Goal: Task Accomplishment & Management: Manage account settings

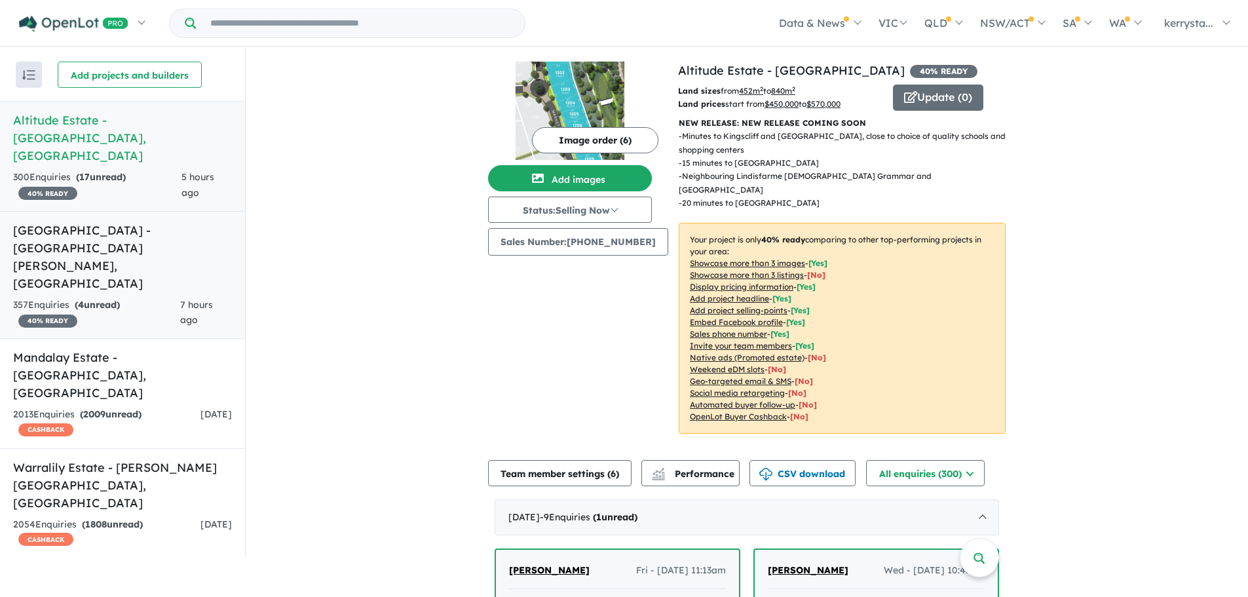
click at [102, 221] on h5 "[GEOGRAPHIC_DATA] - [GEOGRAPHIC_DATA][PERSON_NAME][GEOGRAPHIC_DATA]" at bounding box center [122, 256] width 219 height 71
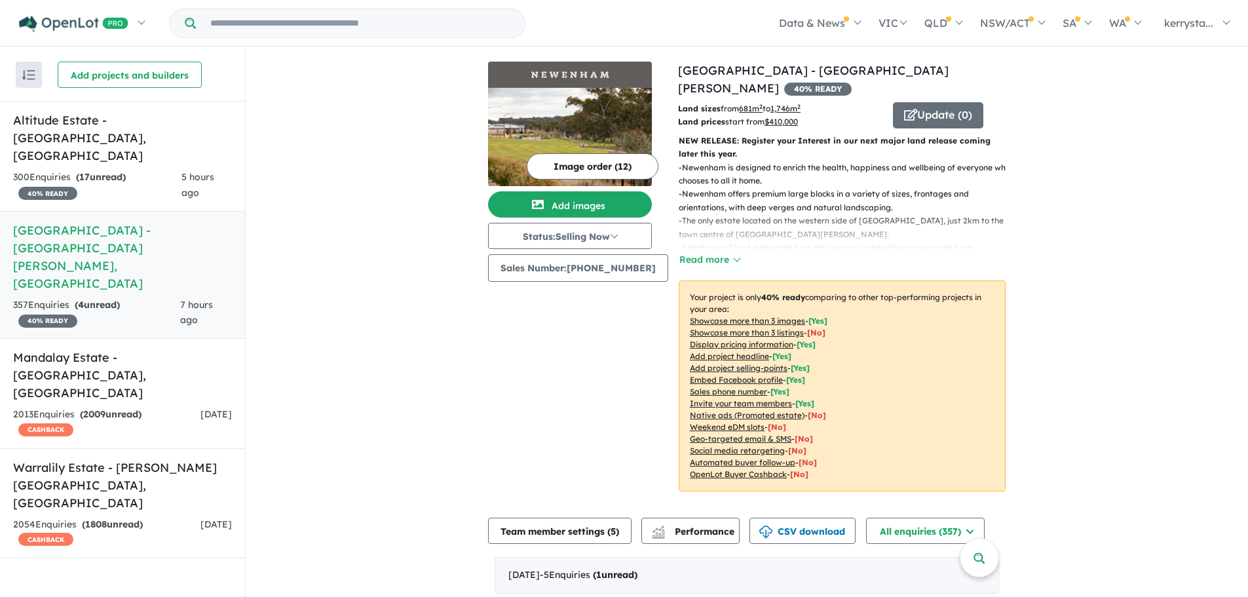
scroll to position [65, 0]
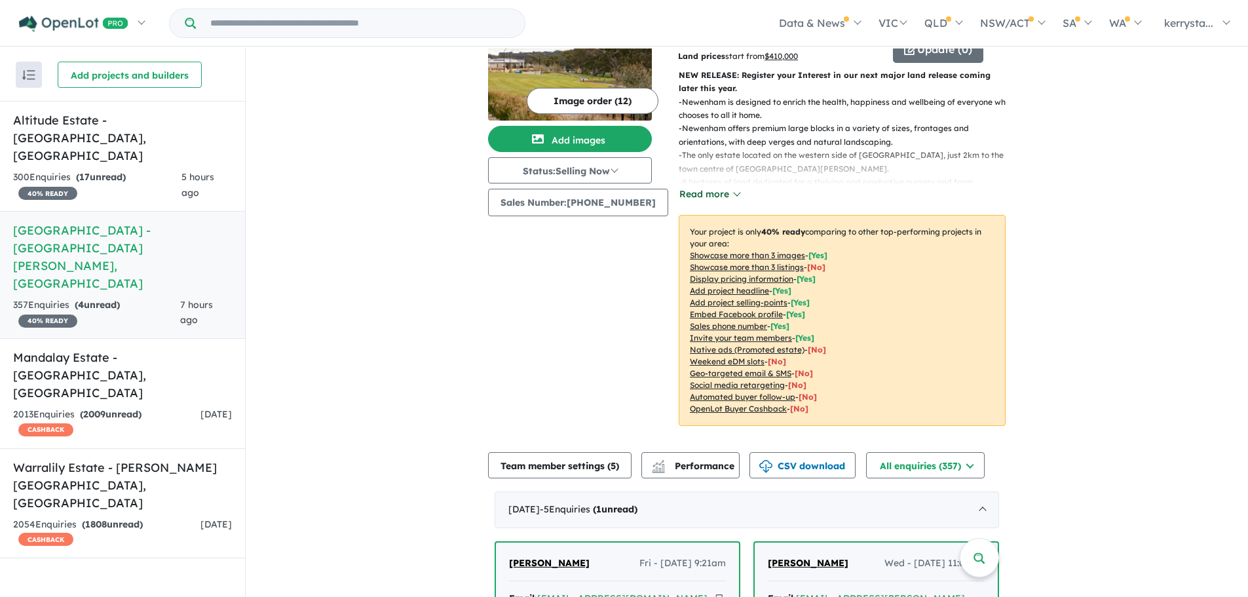
click at [710, 196] on button "Read more" at bounding box center [709, 194] width 62 height 15
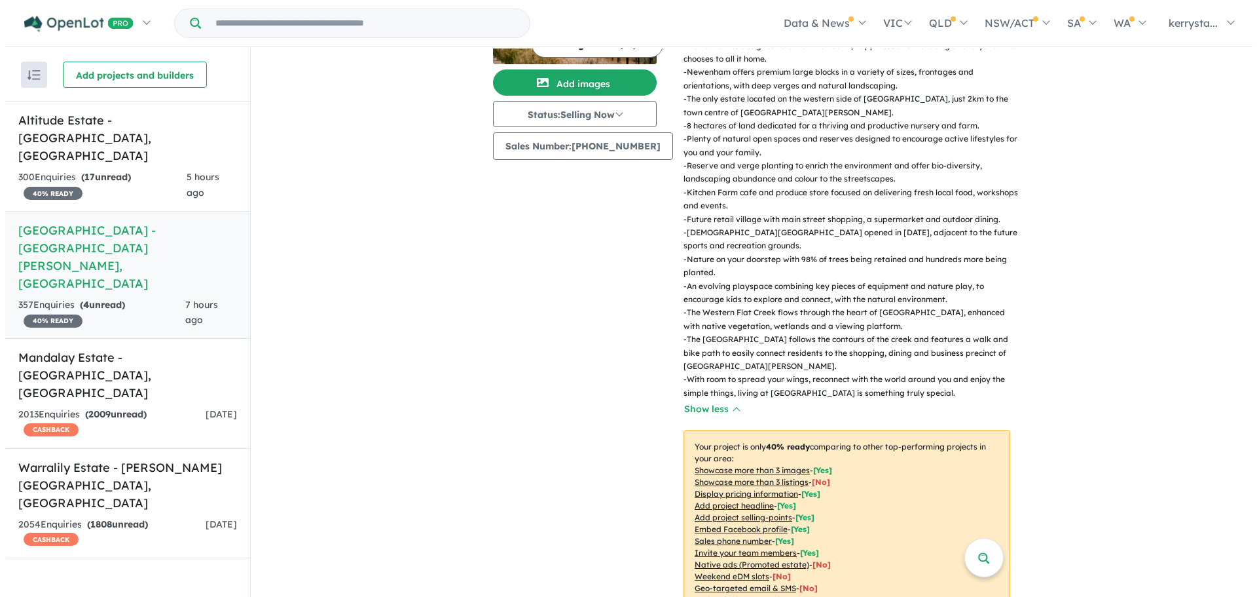
scroll to position [0, 0]
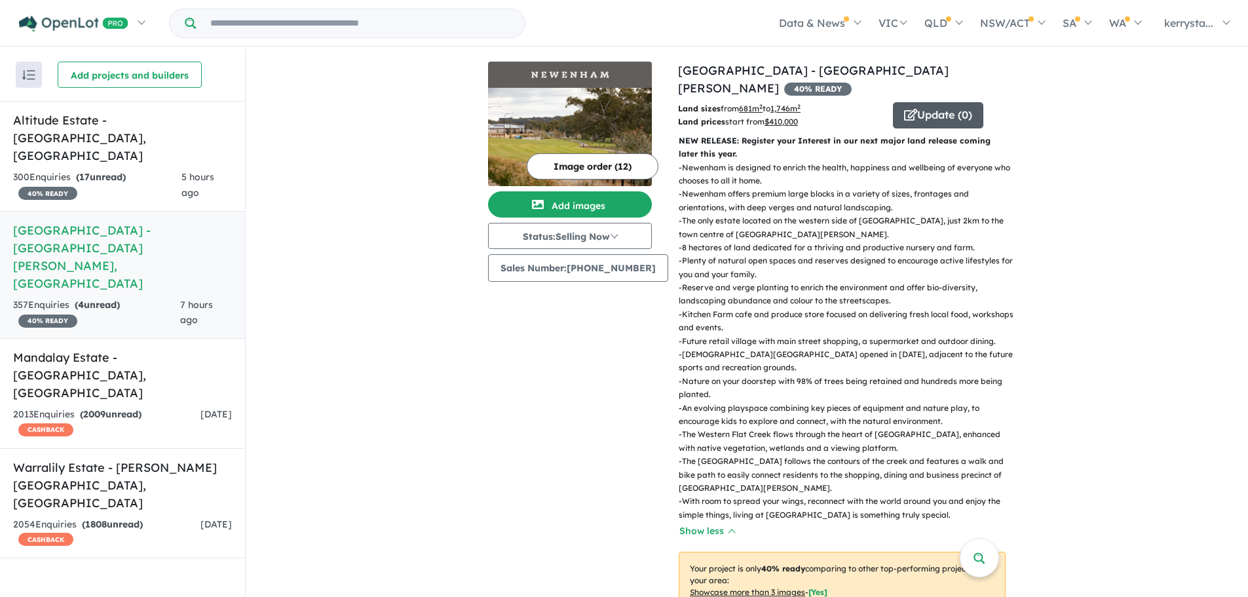
click at [915, 122] on button "Update ( 0 )" at bounding box center [938, 115] width 90 height 26
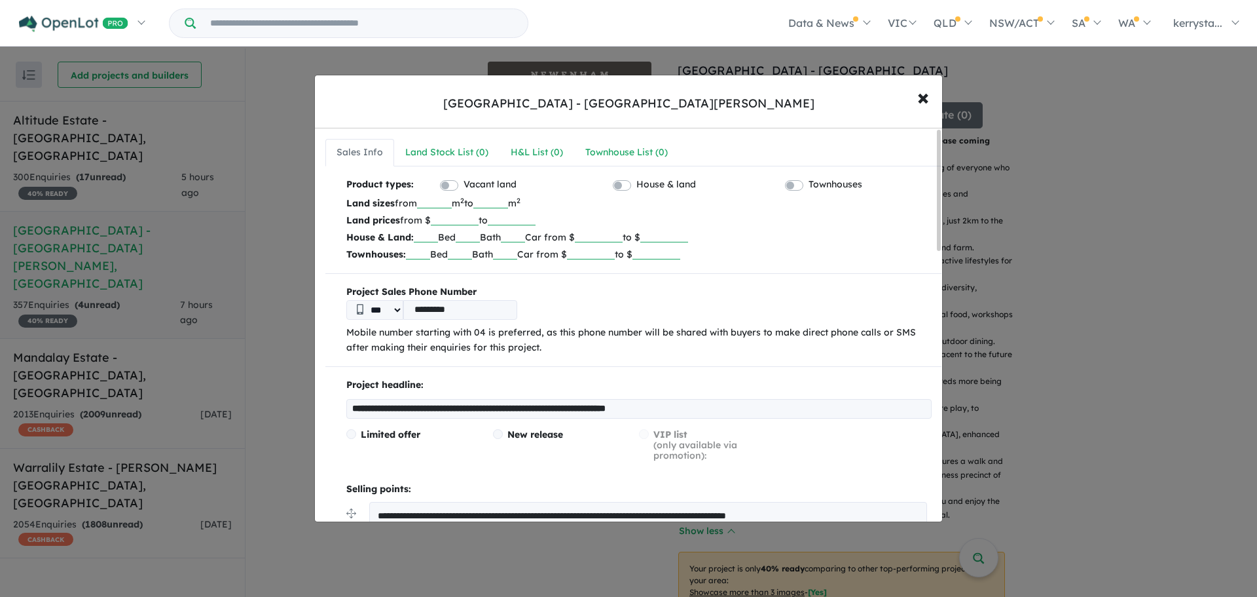
click at [449, 200] on input "***" at bounding box center [434, 201] width 35 height 13
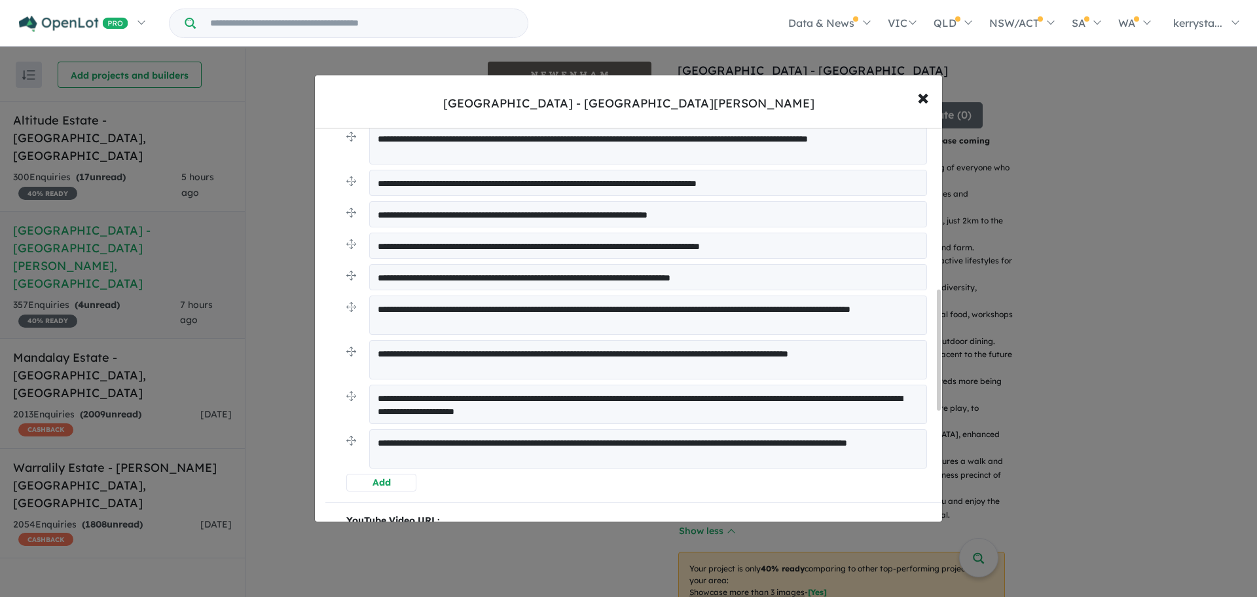
scroll to position [524, 0]
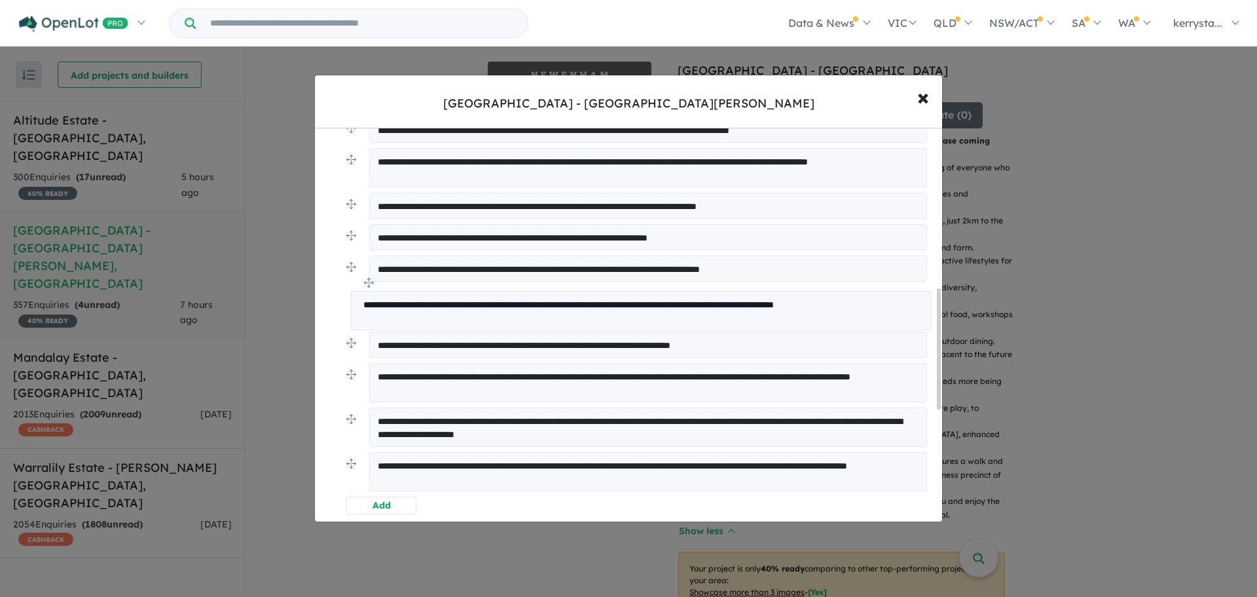
drag, startPoint x: 350, startPoint y: 373, endPoint x: 355, endPoint y: 284, distance: 89.8
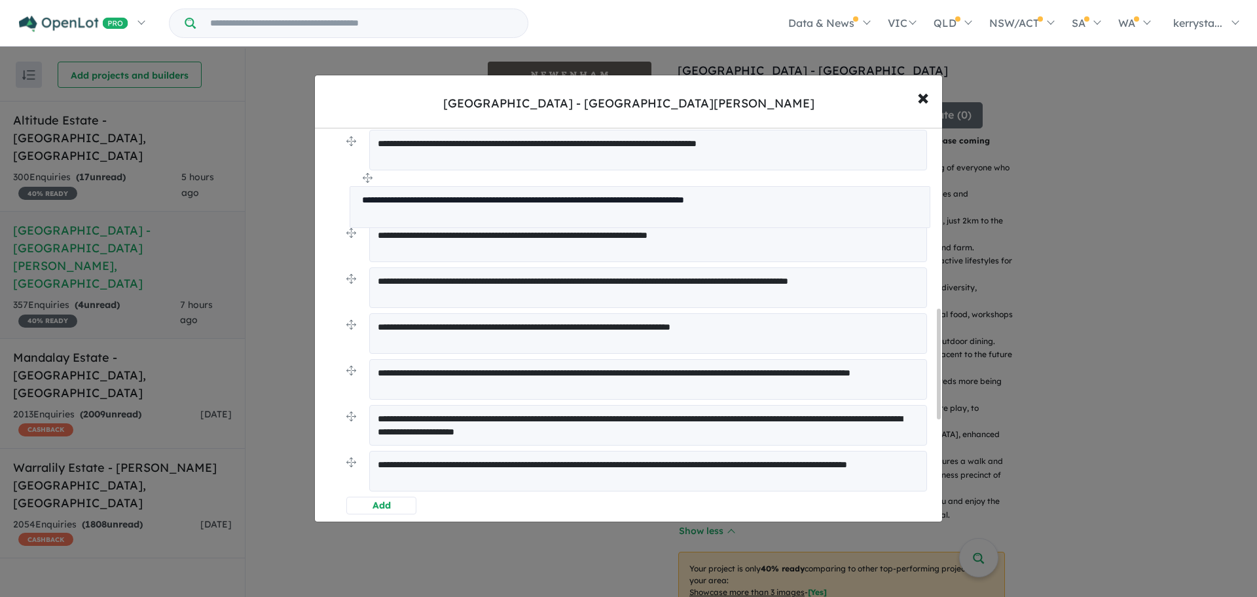
drag, startPoint x: 353, startPoint y: 232, endPoint x: 356, endPoint y: 179, distance: 53.1
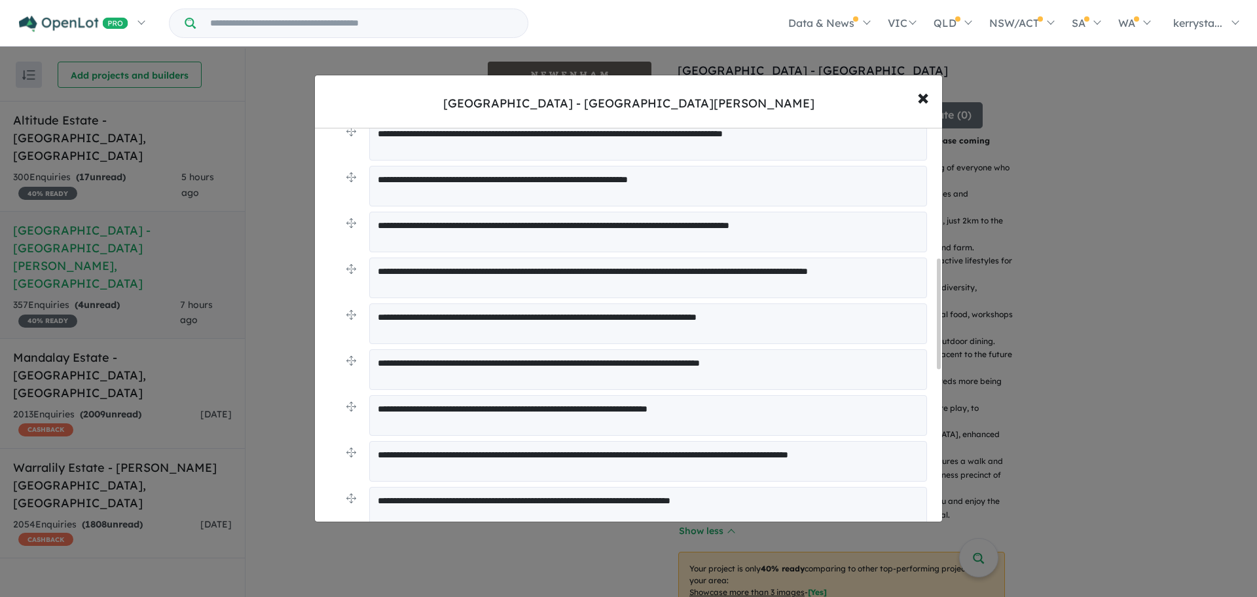
scroll to position [451, 0]
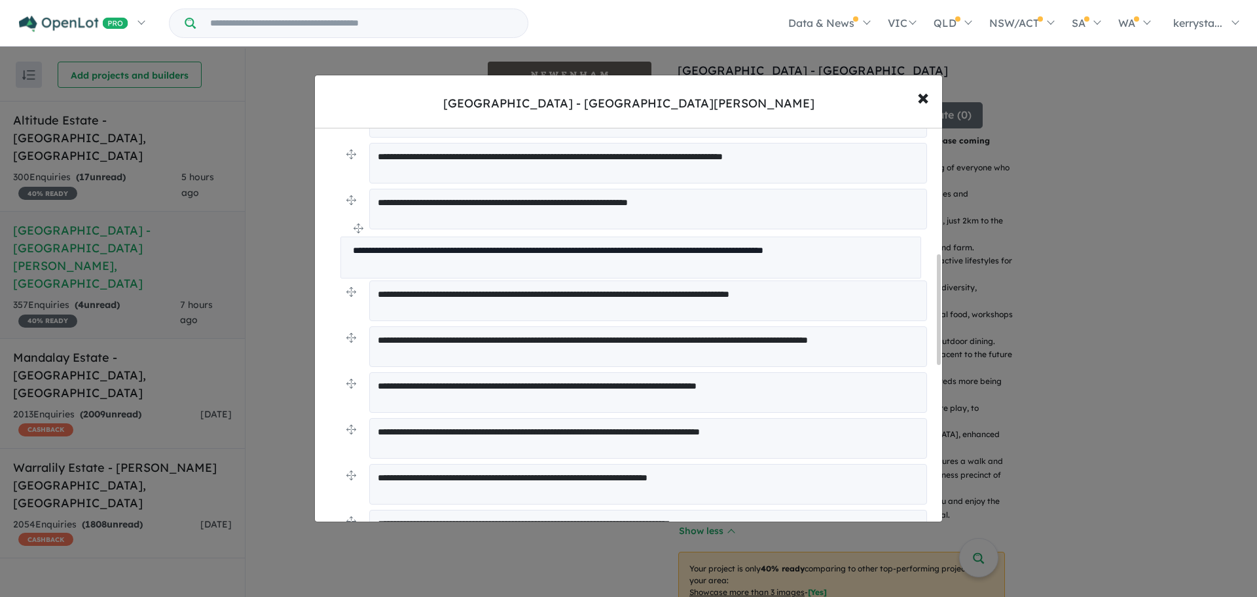
drag, startPoint x: 350, startPoint y: 475, endPoint x: 344, endPoint y: 230, distance: 245.0
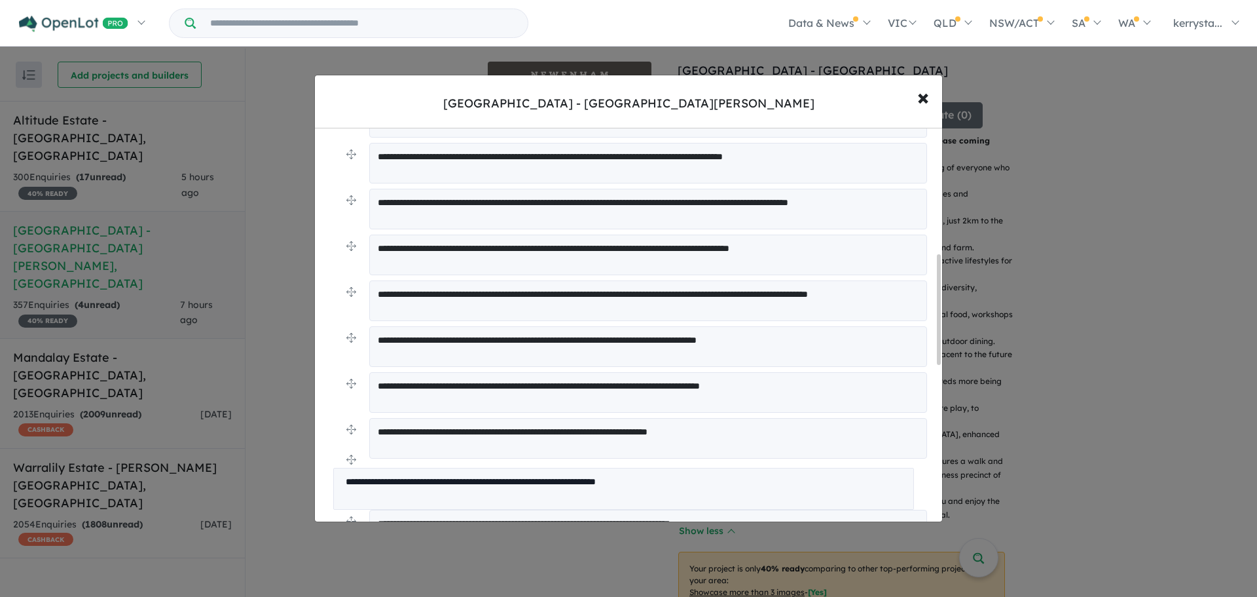
drag, startPoint x: 350, startPoint y: 197, endPoint x: 337, endPoint y: 458, distance: 261.6
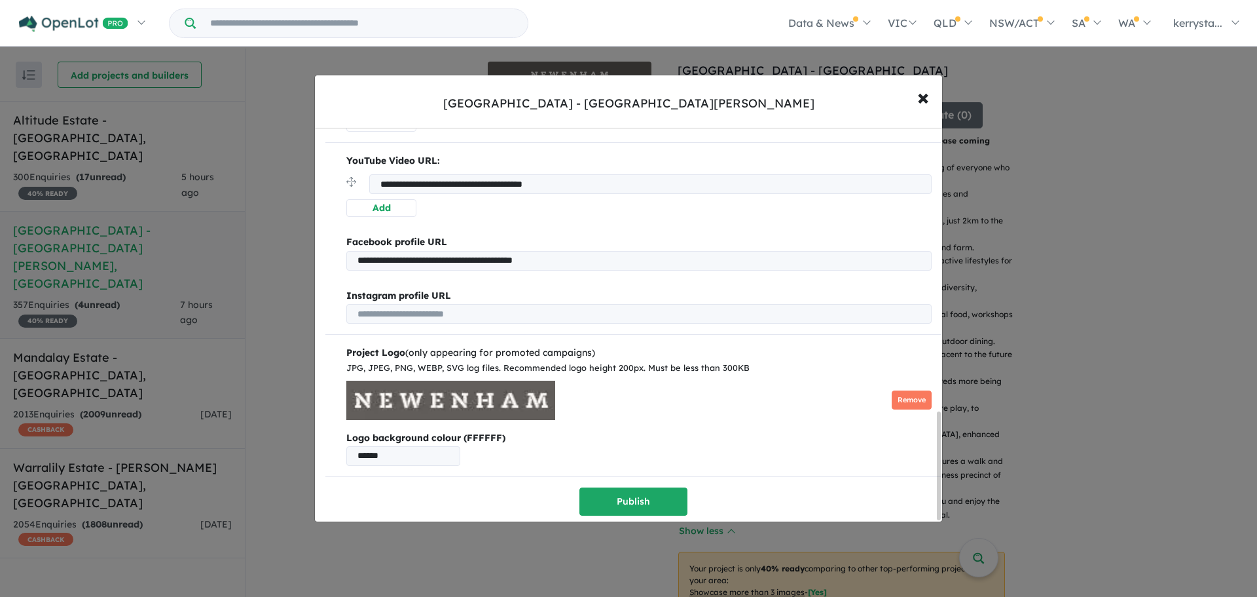
scroll to position [1033, 0]
click at [645, 506] on button "Publish" at bounding box center [634, 501] width 108 height 28
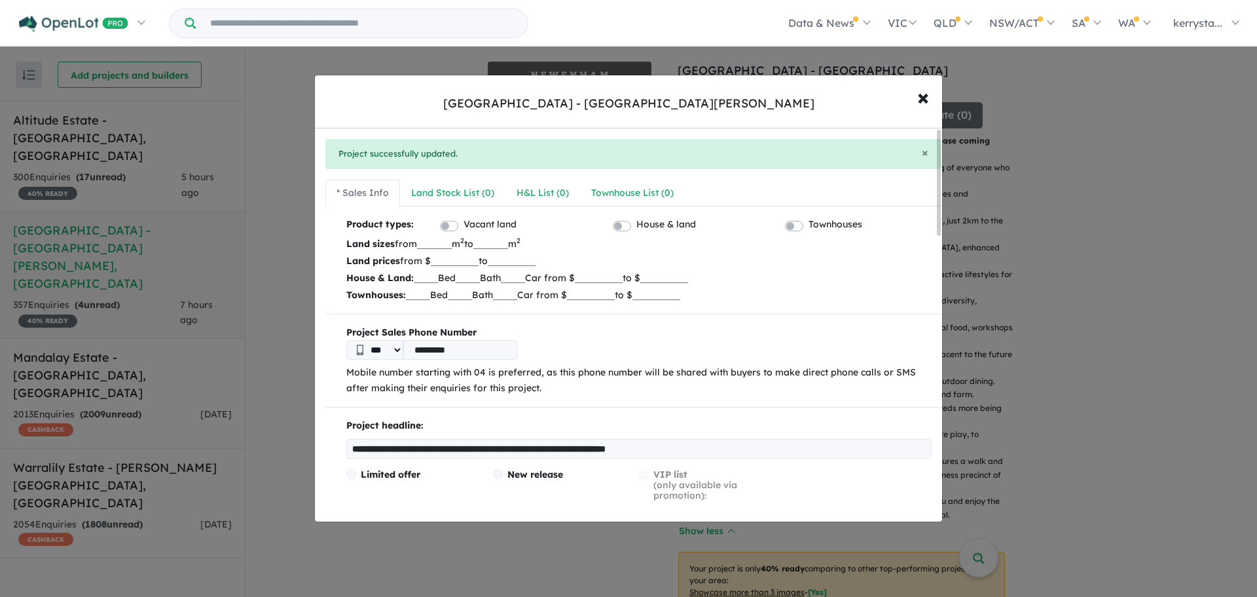
click at [1114, 361] on div "**********" at bounding box center [628, 298] width 1257 height 597
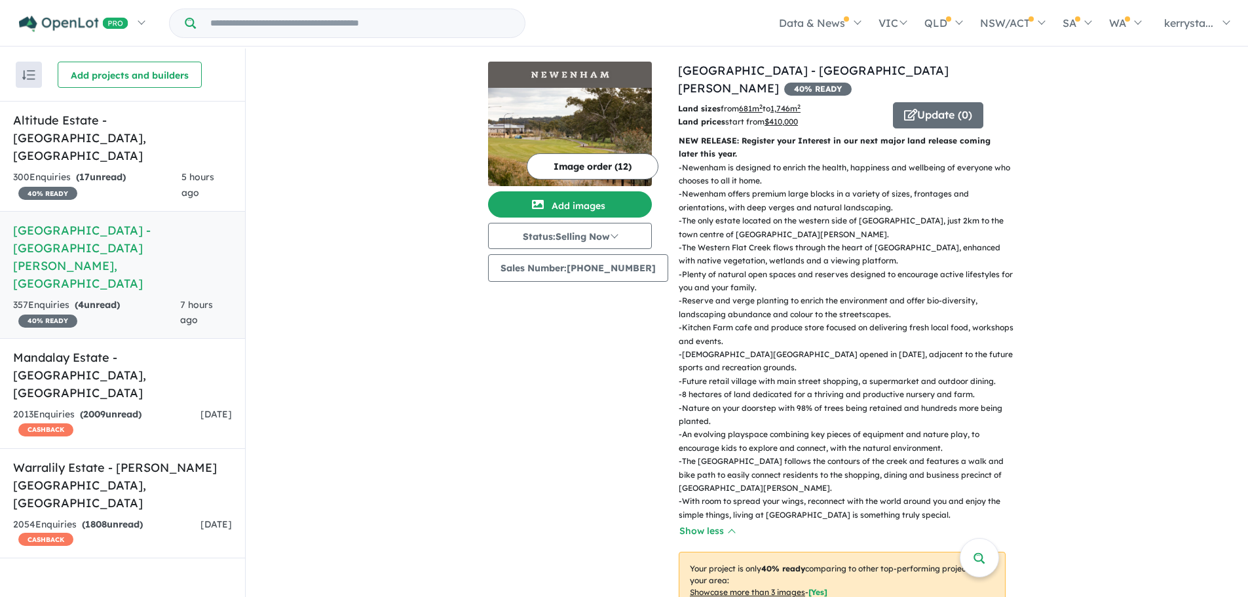
click at [580, 161] on button "Image order ( 12 )" at bounding box center [593, 166] width 132 height 26
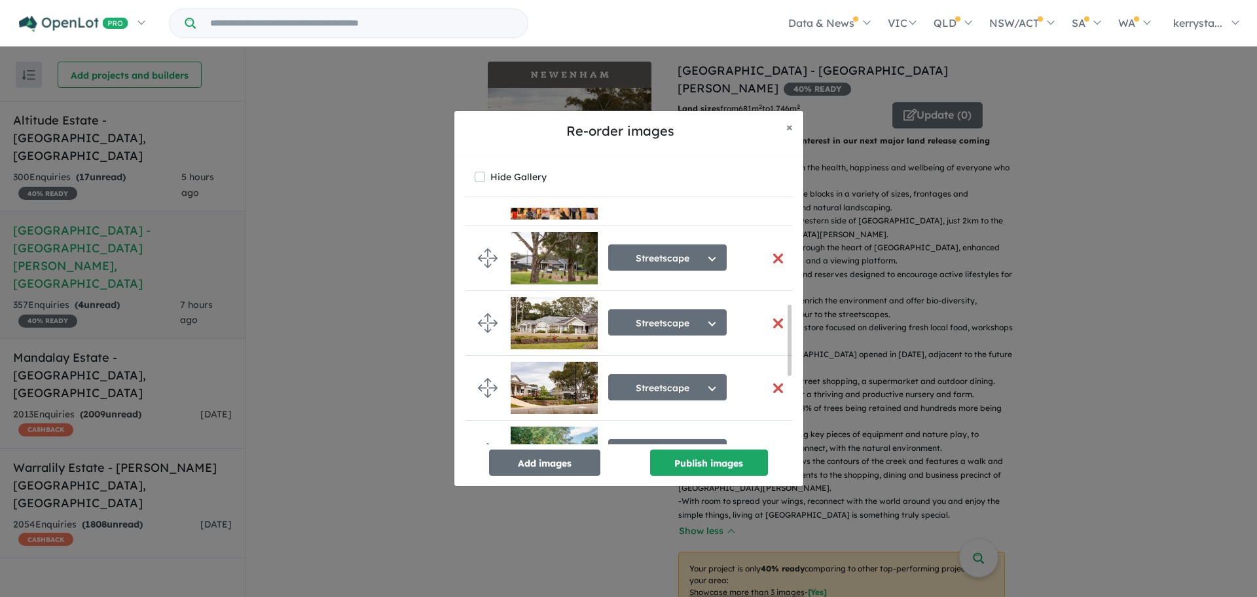
scroll to position [327, 0]
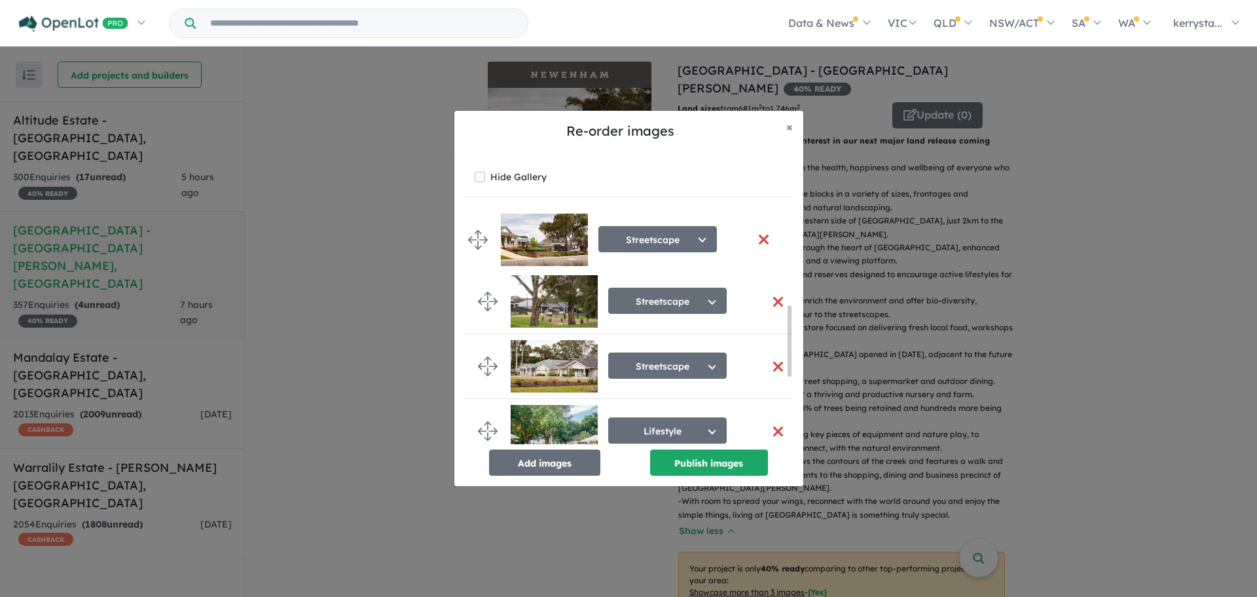
drag, startPoint x: 485, startPoint y: 363, endPoint x: 475, endPoint y: 236, distance: 127.4
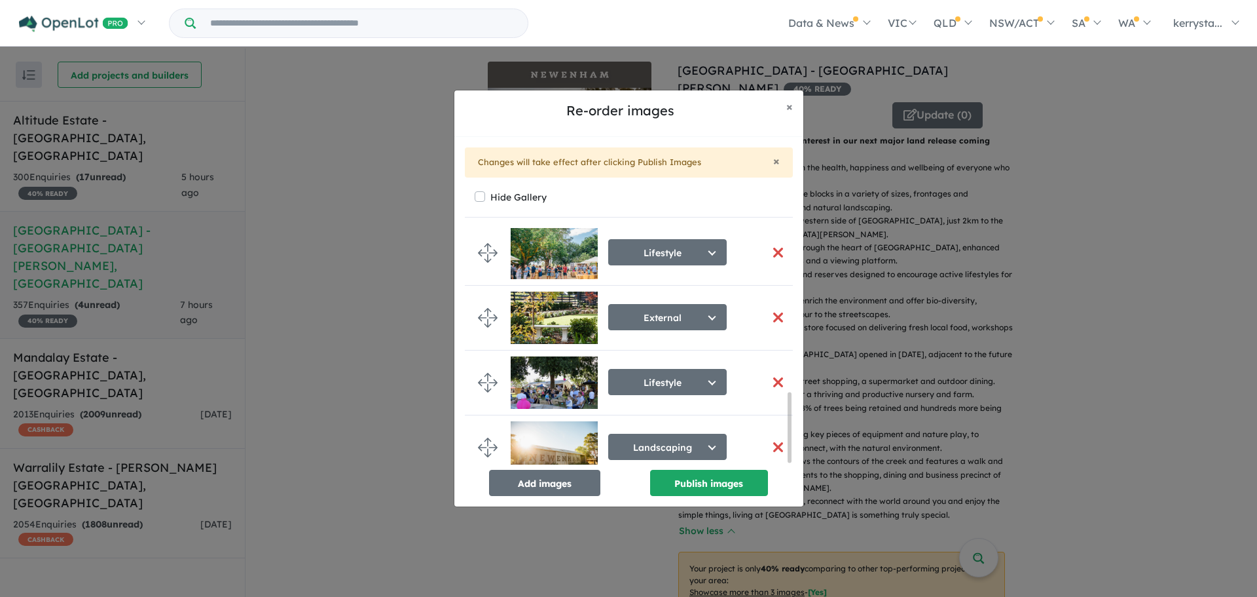
scroll to position [558, 0]
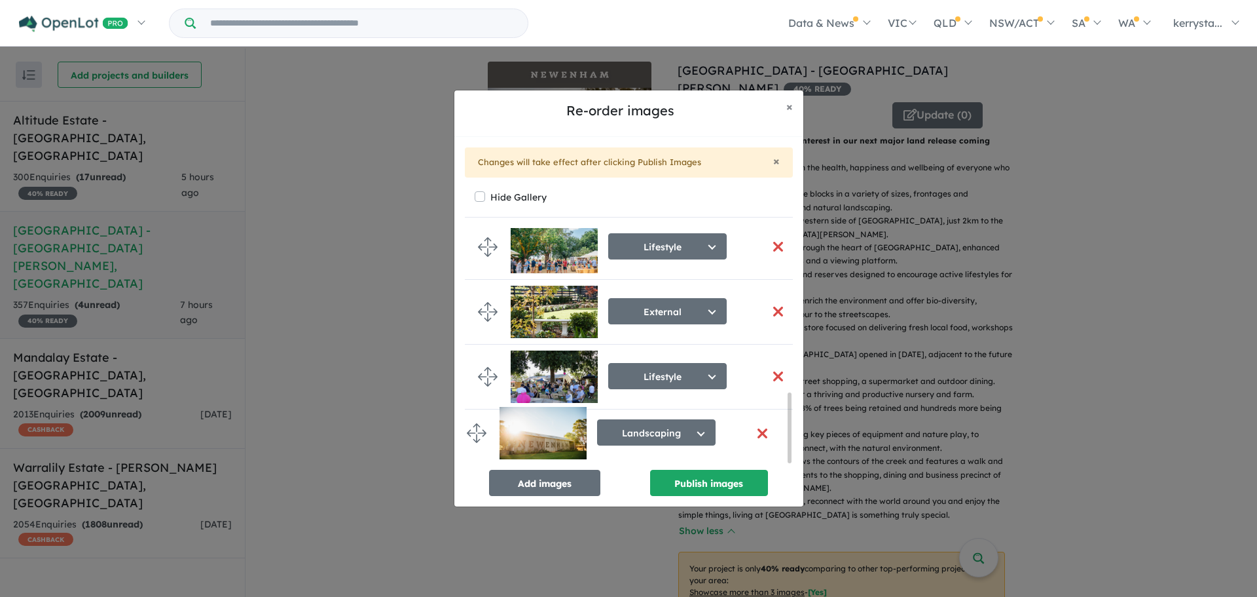
drag, startPoint x: 487, startPoint y: 436, endPoint x: 477, endPoint y: 432, distance: 10.6
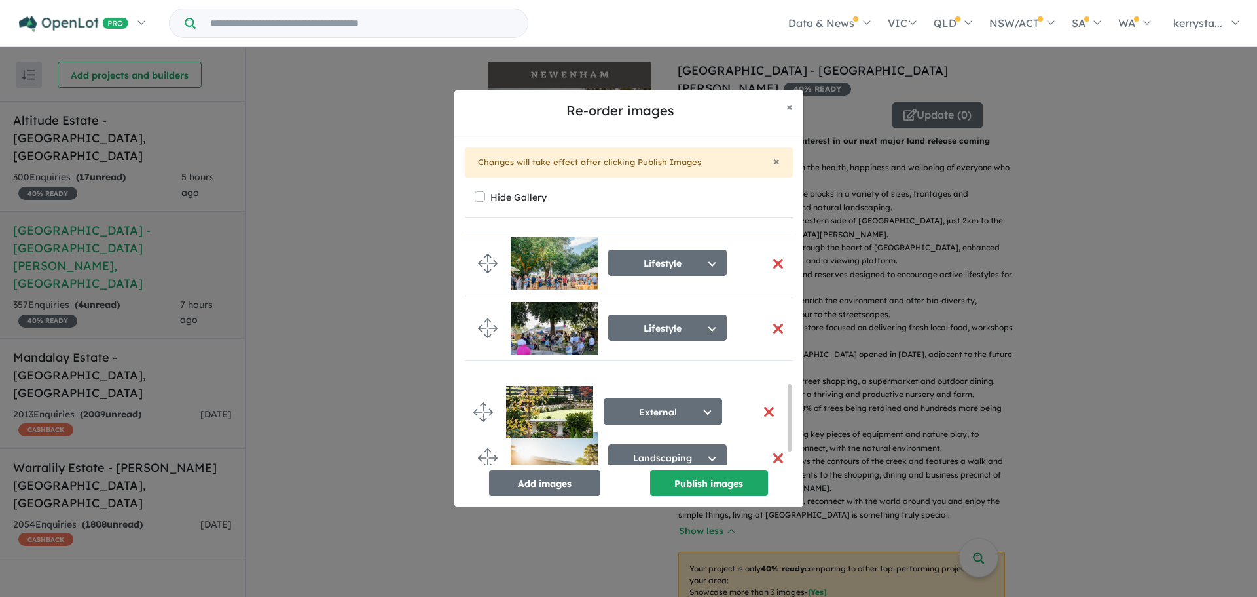
drag, startPoint x: 485, startPoint y: 333, endPoint x: 479, endPoint y: 405, distance: 71.6
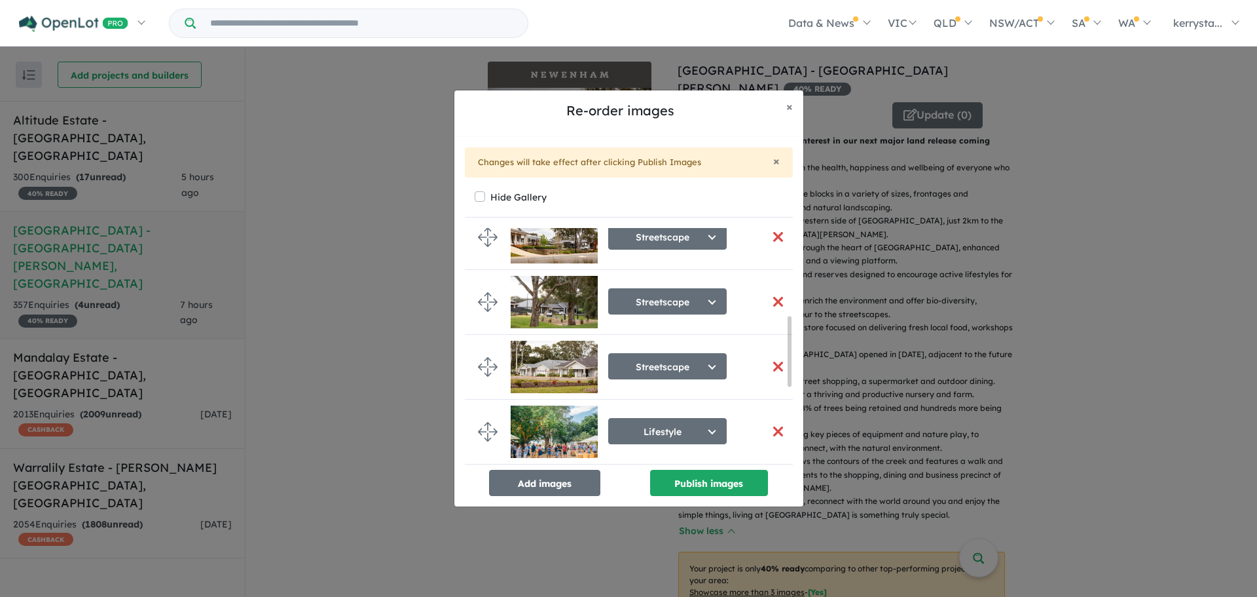
scroll to position [288, 0]
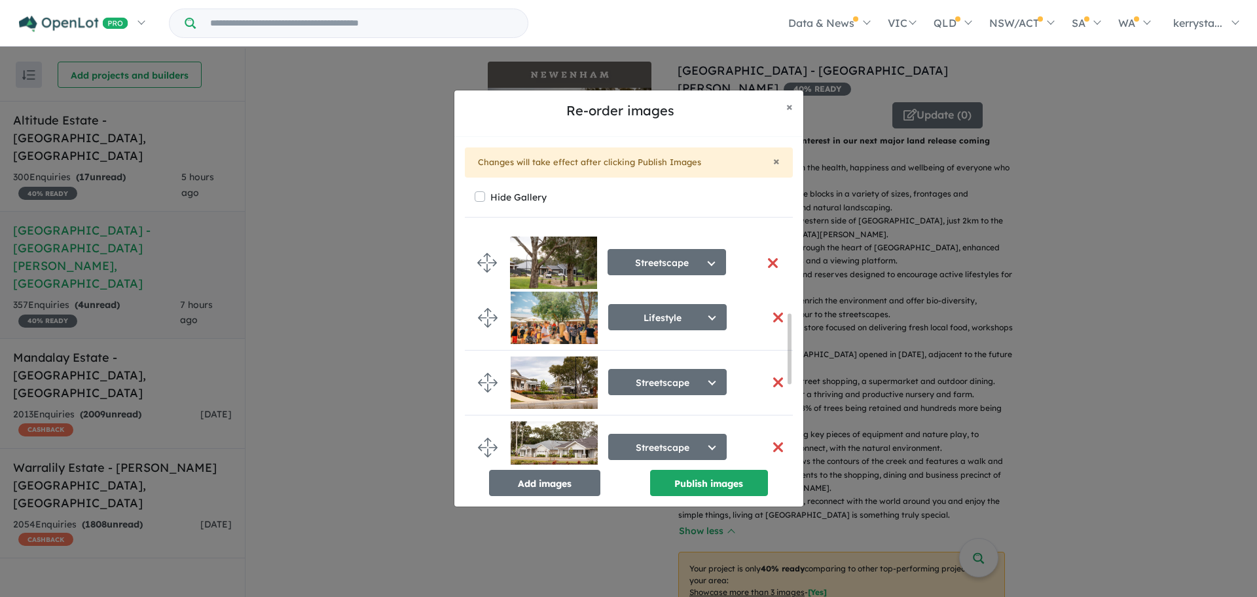
drag, startPoint x: 487, startPoint y: 382, endPoint x: 487, endPoint y: 262, distance: 119.8
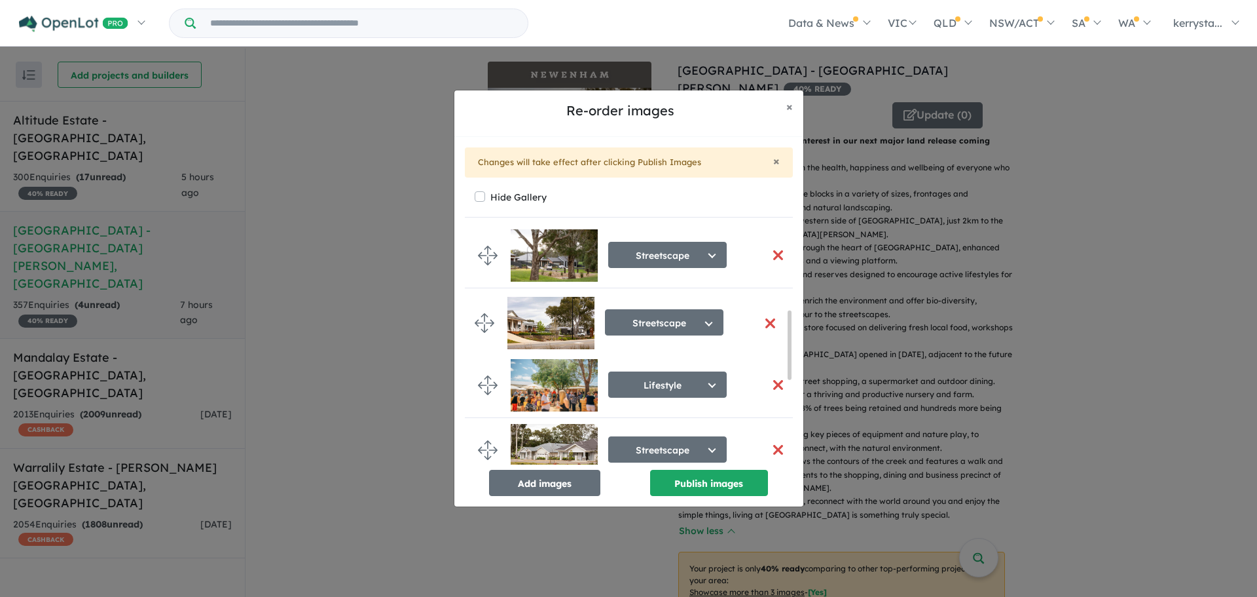
drag, startPoint x: 491, startPoint y: 387, endPoint x: 488, endPoint y: 325, distance: 62.3
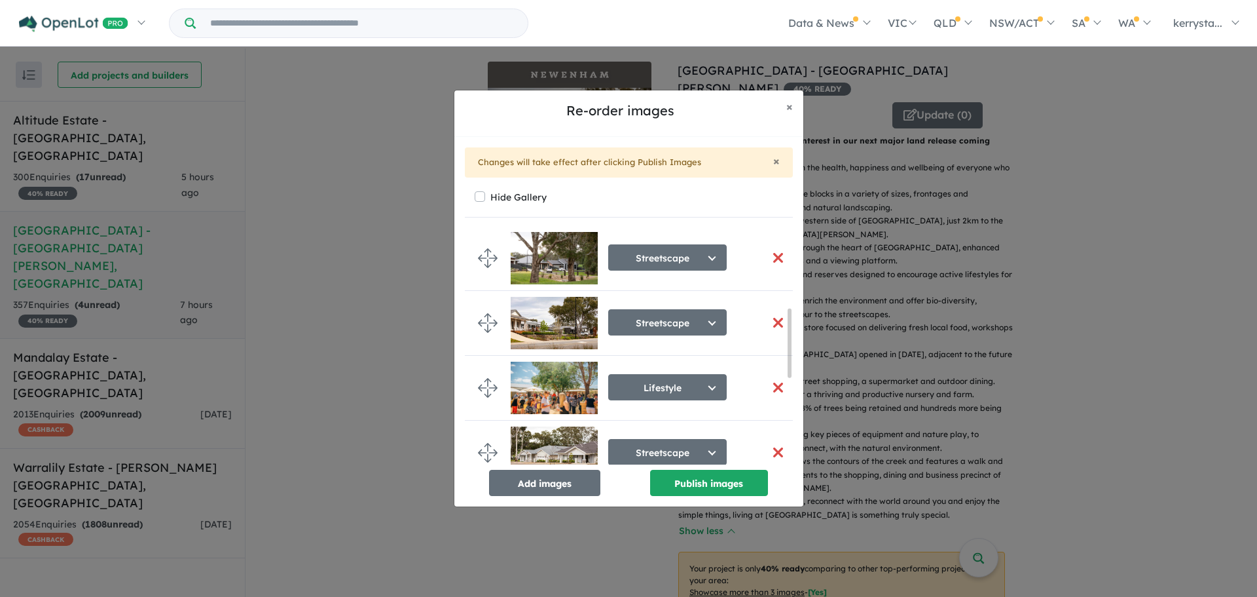
scroll to position [0, 0]
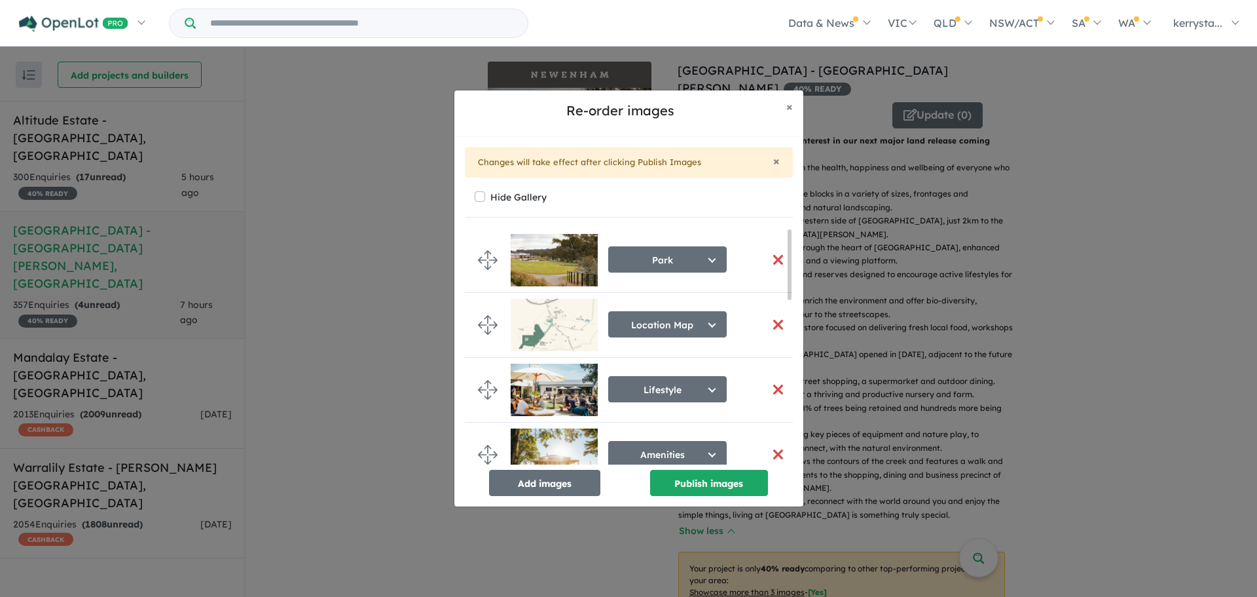
click at [775, 322] on button "button" at bounding box center [779, 324] width 28 height 28
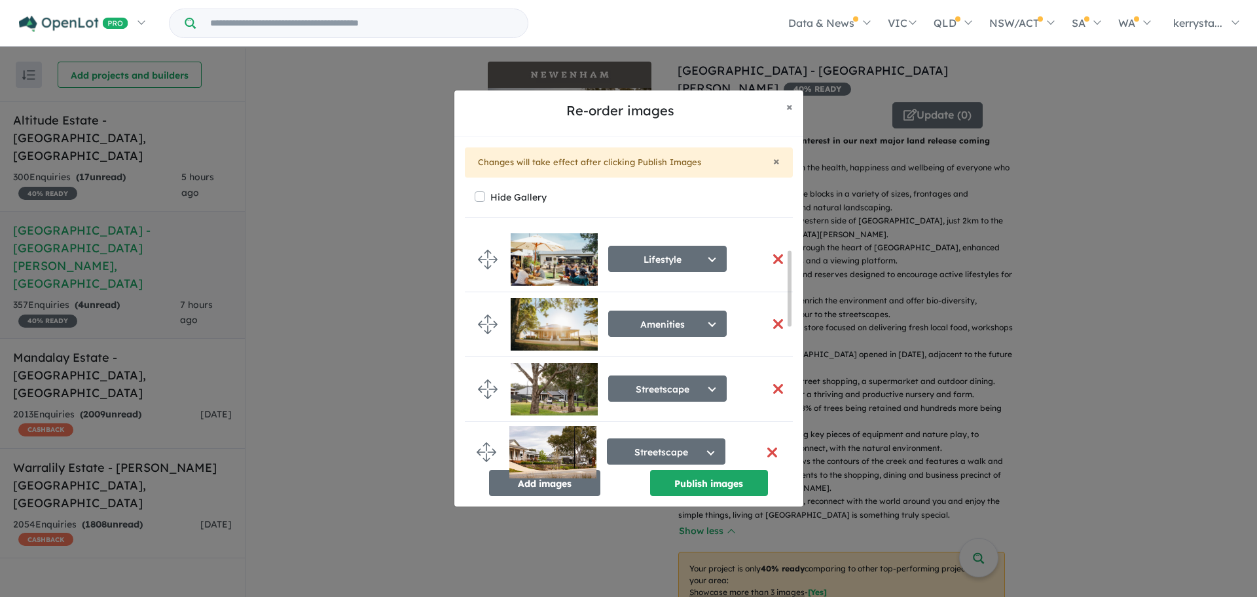
scroll to position [74, 0]
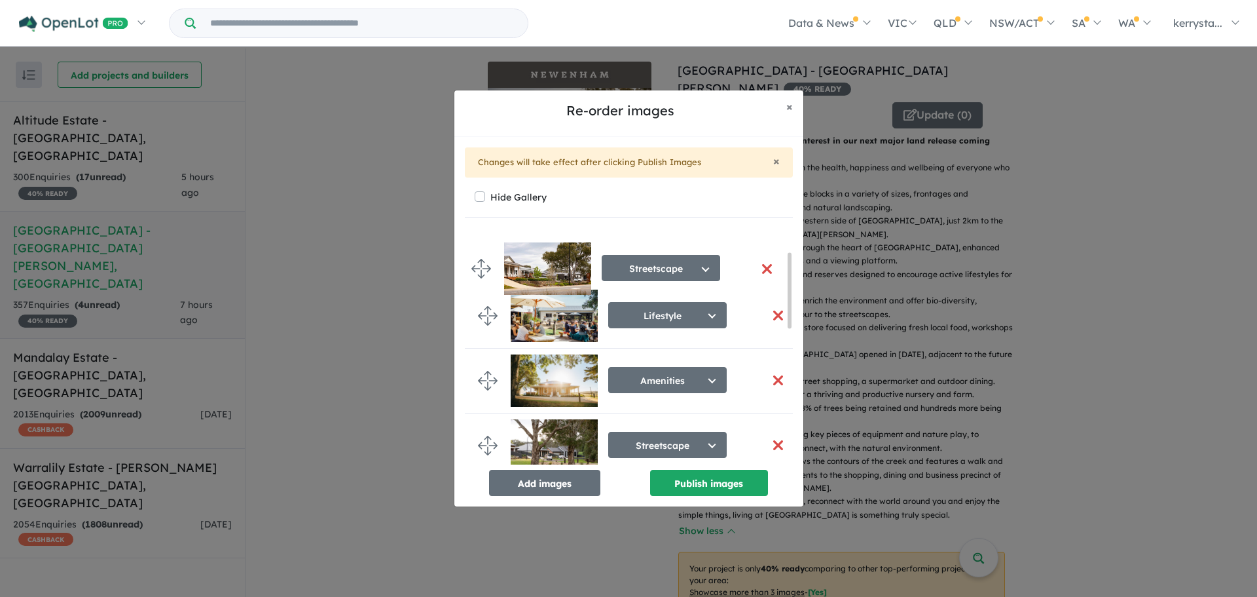
drag, startPoint x: 484, startPoint y: 450, endPoint x: 479, endPoint y: 267, distance: 183.4
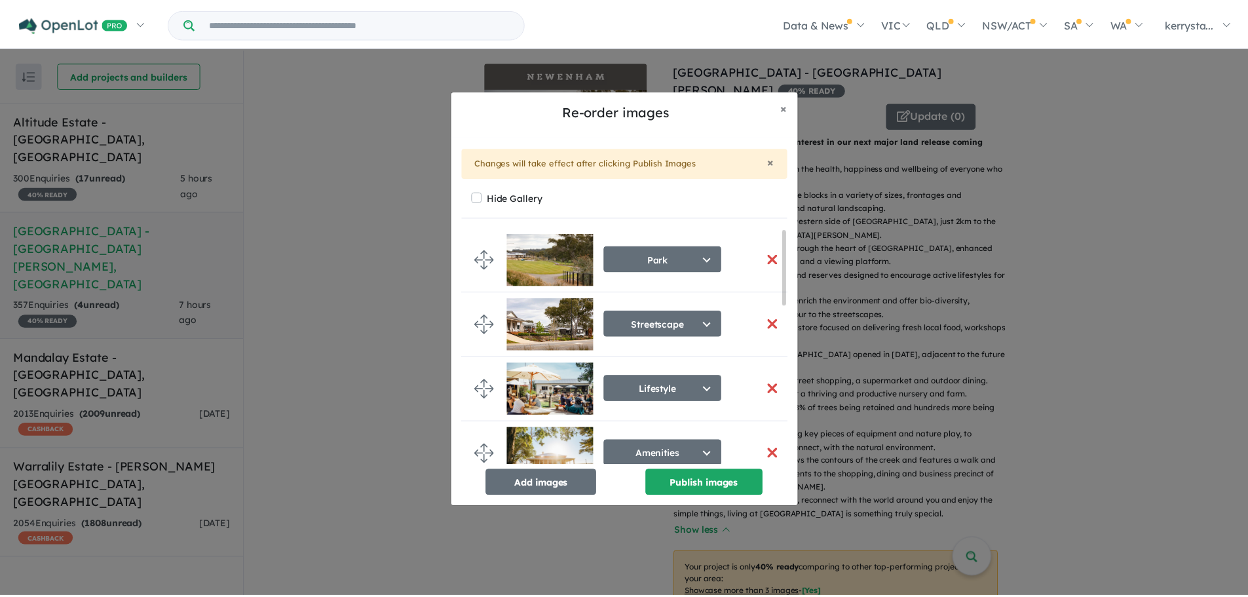
scroll to position [0, 0]
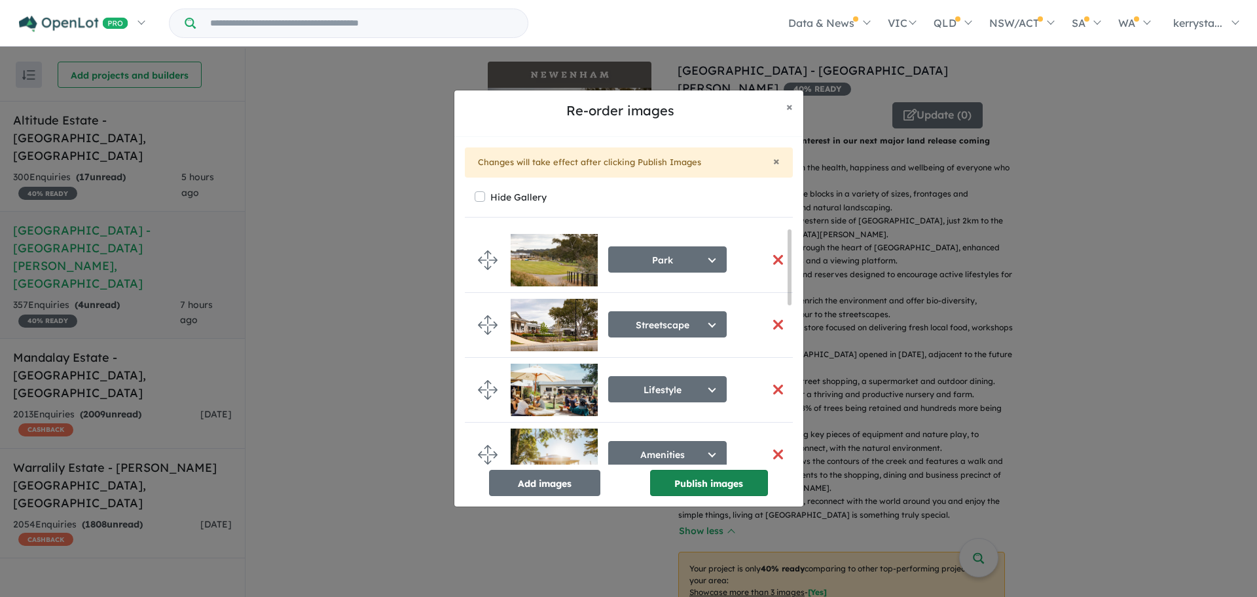
click at [683, 487] on button "Publish images" at bounding box center [709, 483] width 118 height 26
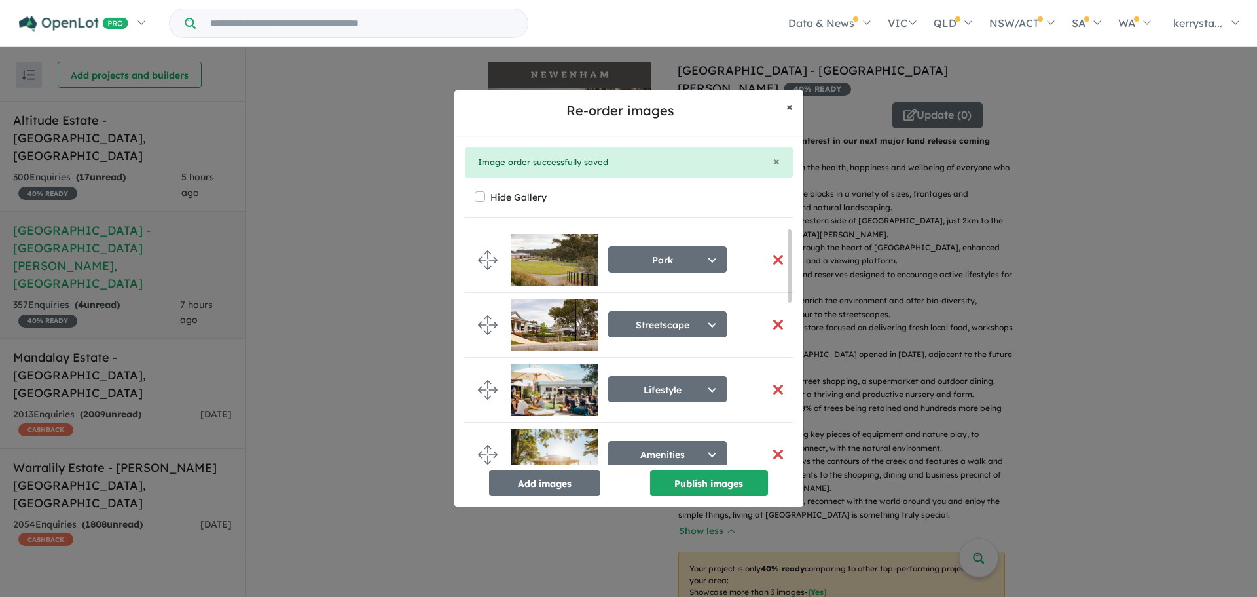
click at [790, 108] on span "×" at bounding box center [790, 106] width 7 height 15
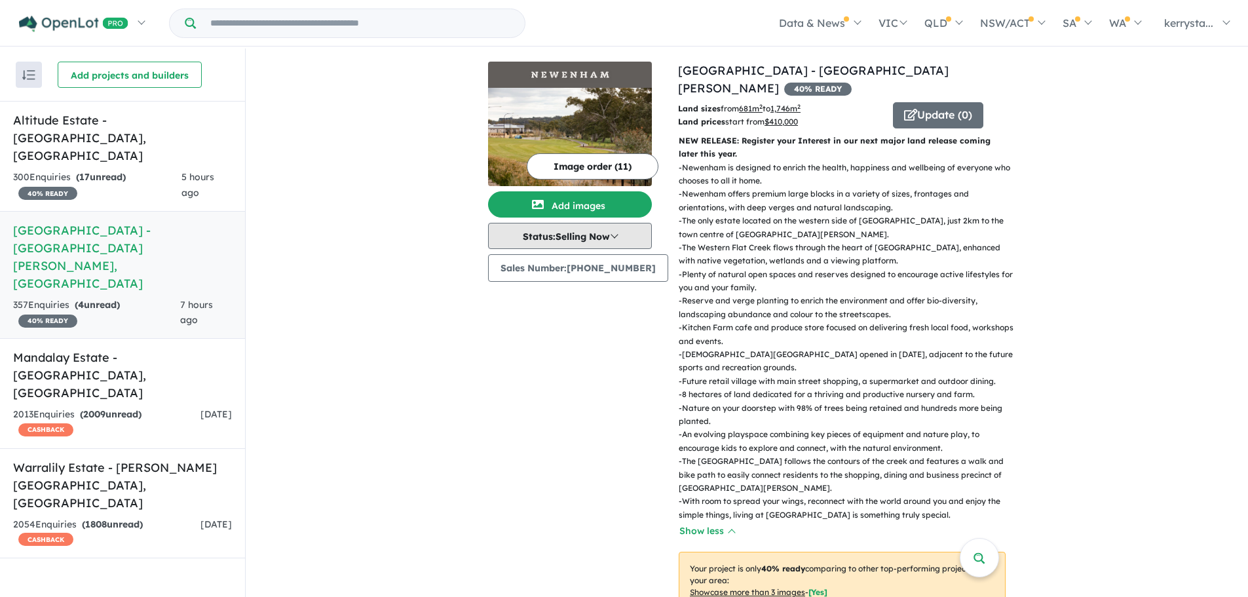
click at [619, 236] on button "Status: Selling Now" at bounding box center [570, 236] width 164 height 26
click at [553, 297] on button "Coming Soon" at bounding box center [537, 296] width 97 height 30
click at [625, 234] on button "Status: Coming Soon" at bounding box center [570, 236] width 164 height 26
click at [544, 325] on button "Selling Now" at bounding box center [537, 326] width 97 height 30
drag, startPoint x: 435, startPoint y: 398, endPoint x: 441, endPoint y: 392, distance: 8.8
